Goal: Navigation & Orientation: Understand site structure

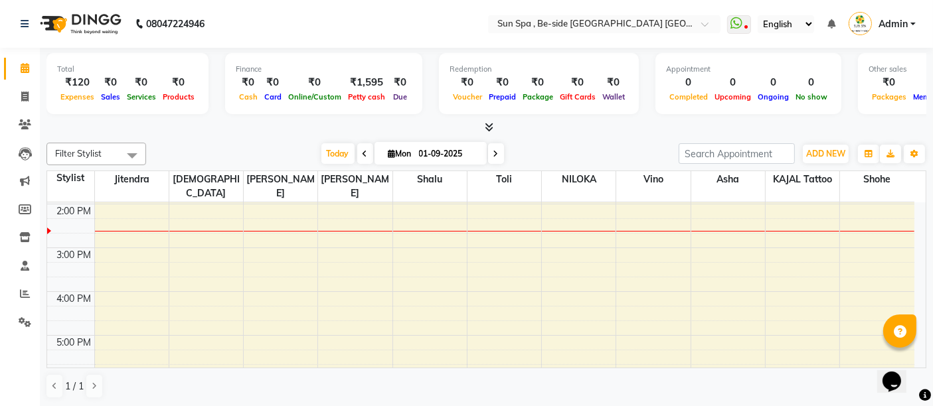
click at [493, 124] on icon at bounding box center [489, 127] width 9 height 10
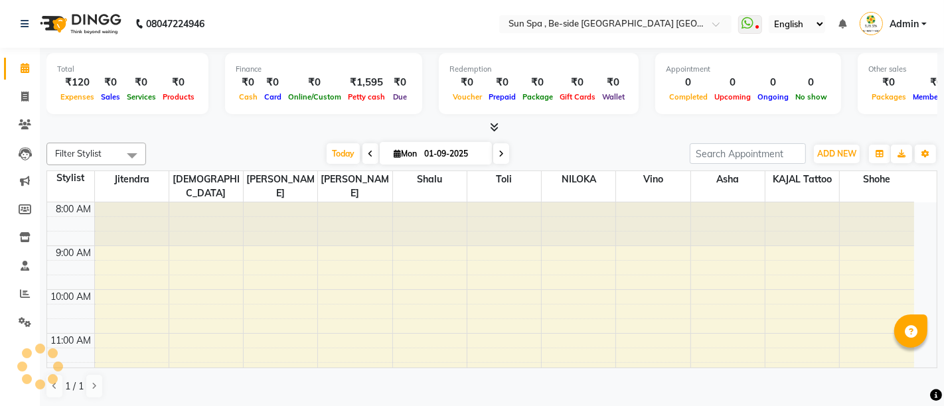
select select "en"
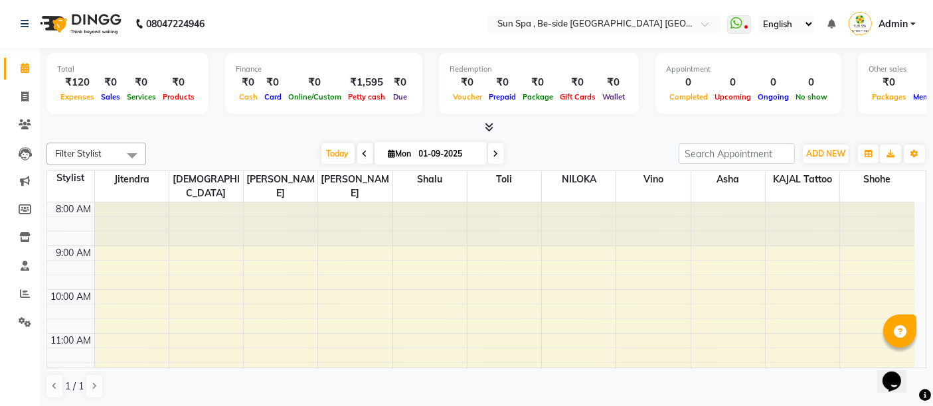
click at [491, 118] on div "Total ₹120 Expenses ₹0 Sales ₹0 Services ₹0 Products Finance ₹0 Cash ₹0 Card ₹0…" at bounding box center [486, 91] width 880 height 87
click at [490, 124] on icon at bounding box center [489, 127] width 9 height 10
